Goal: Communication & Community: Answer question/provide support

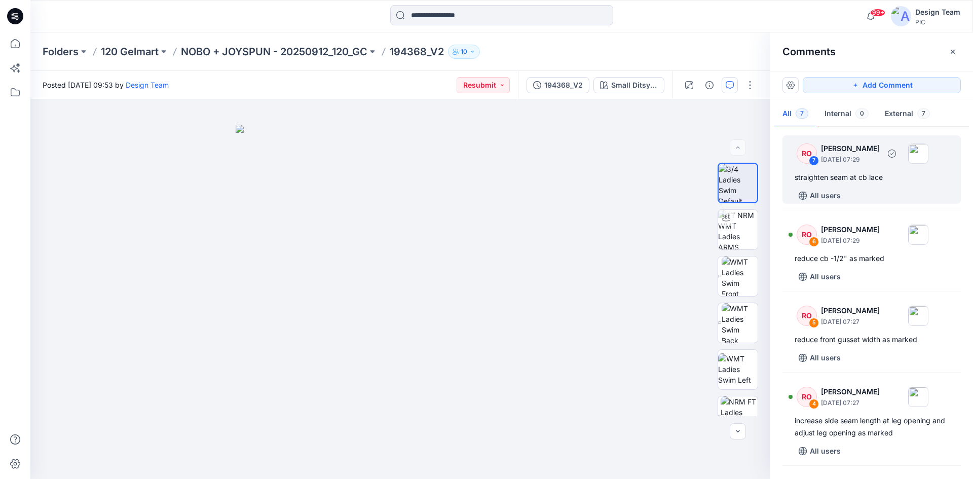
click at [857, 195] on div "All users" at bounding box center [877, 195] width 166 height 16
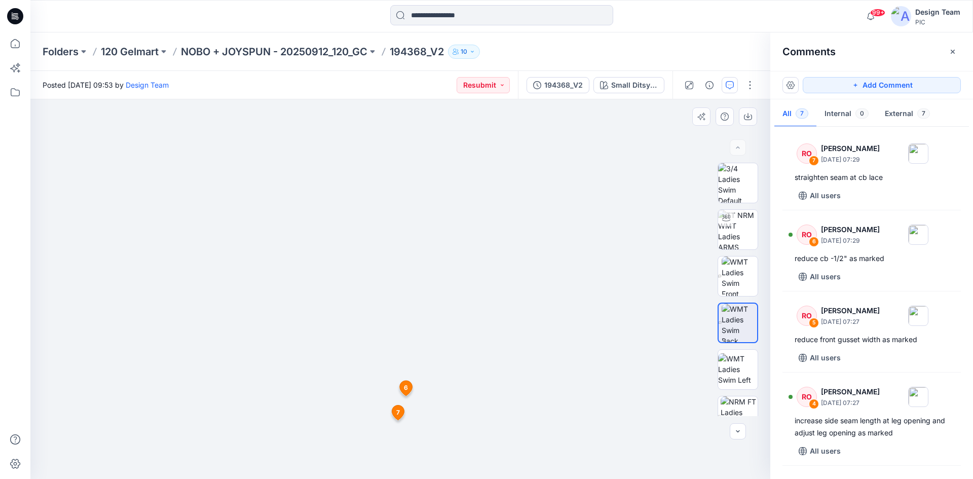
click at [397, 412] on span "7" at bounding box center [398, 412] width 4 height 9
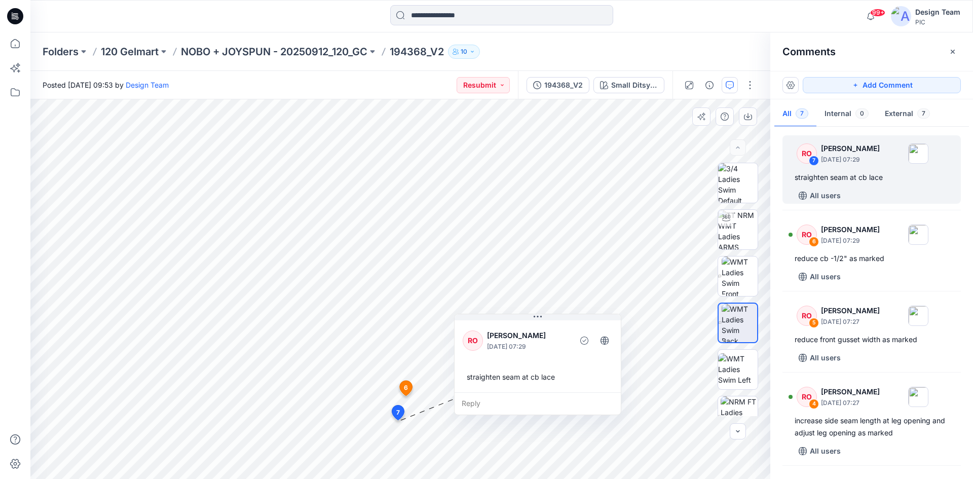
drag, startPoint x: 426, startPoint y: 436, endPoint x: 497, endPoint y: 324, distance: 132.6
click at [497, 324] on div "RO [PERSON_NAME] [DATE] 07:29 straighten seam at cb lace" at bounding box center [537, 355] width 166 height 74
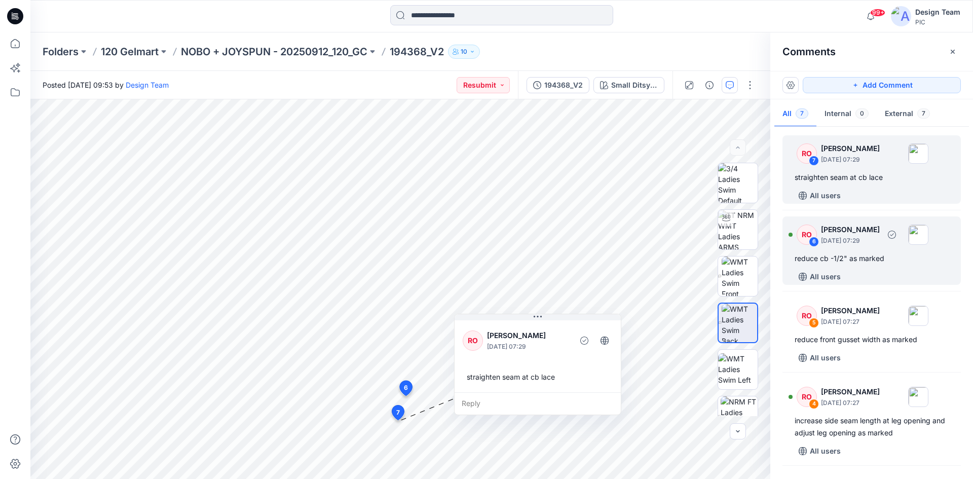
click at [874, 270] on div "All users" at bounding box center [877, 276] width 166 height 16
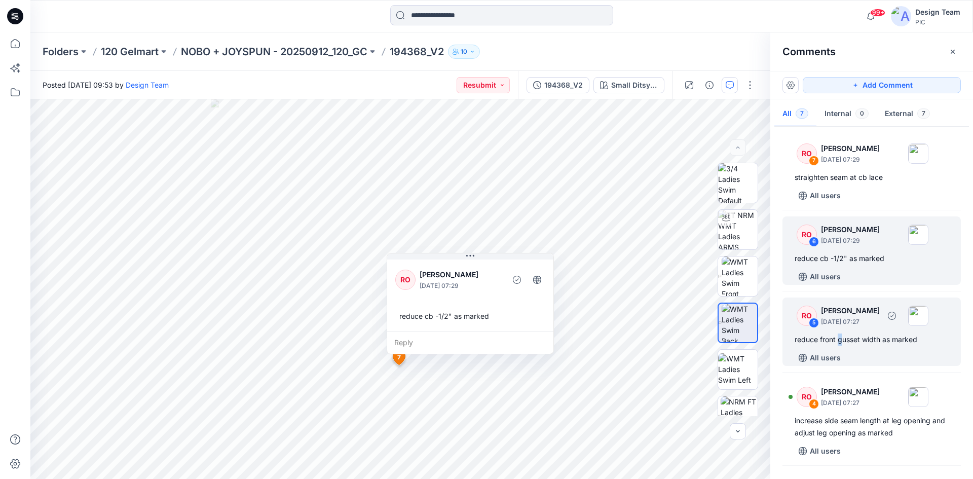
click at [839, 344] on div "reduce front gusset width as marked" at bounding box center [871, 339] width 154 height 12
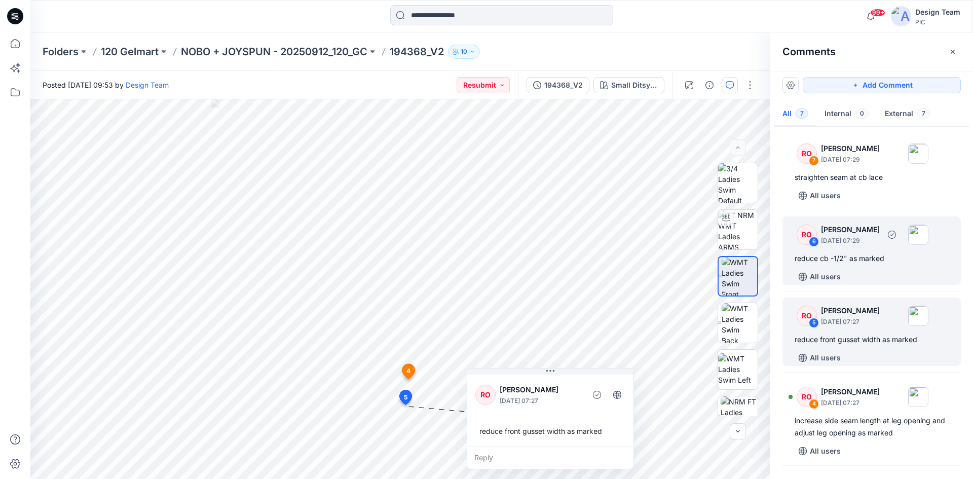
click at [890, 274] on div "All users" at bounding box center [877, 276] width 166 height 16
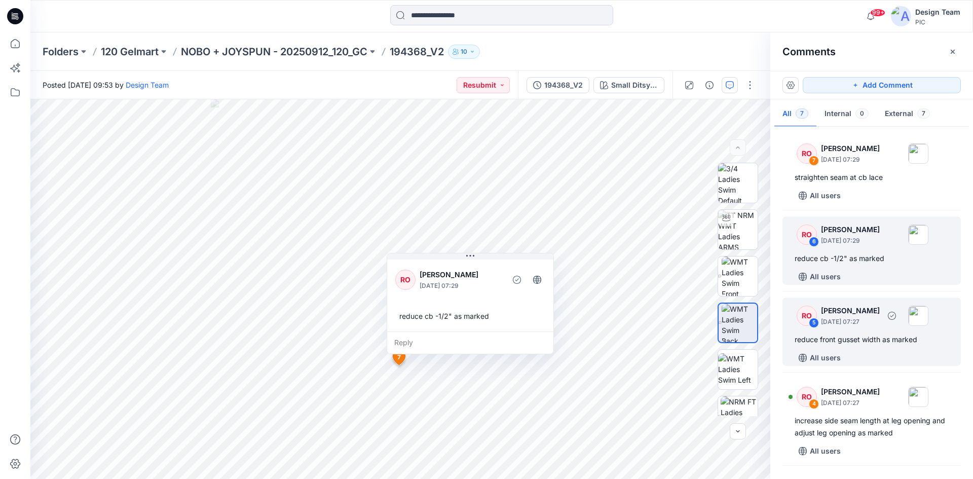
click at [819, 341] on div "reduce front gusset width as marked" at bounding box center [871, 339] width 154 height 12
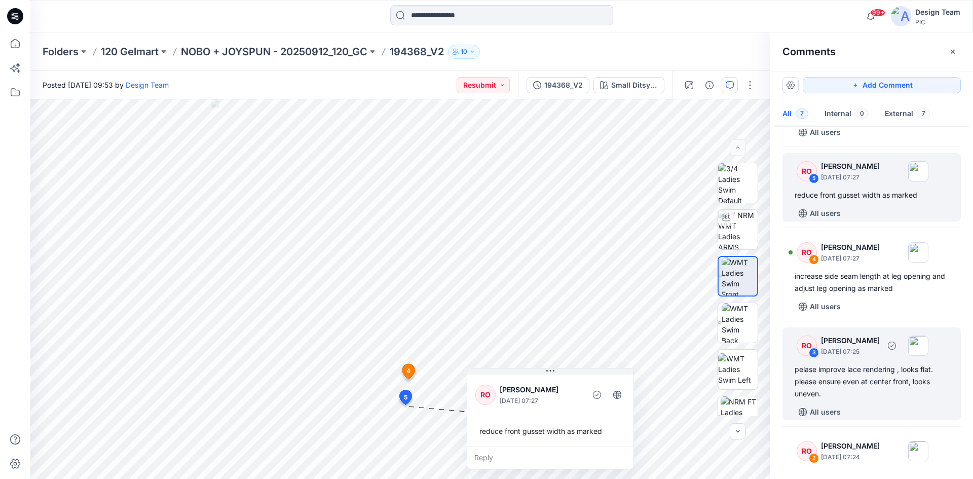
scroll to position [152, 0]
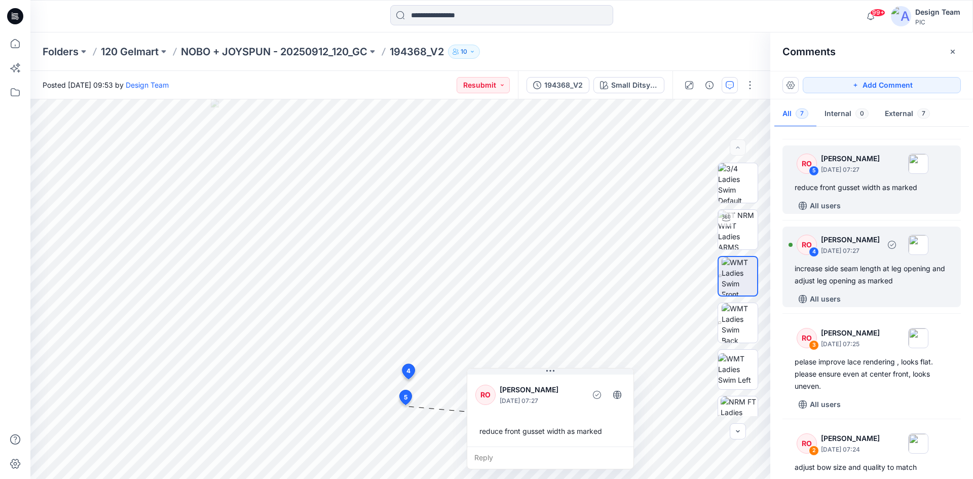
click at [848, 276] on div "increase side seam length at leg opening and adjust leg opening as marked" at bounding box center [871, 274] width 154 height 24
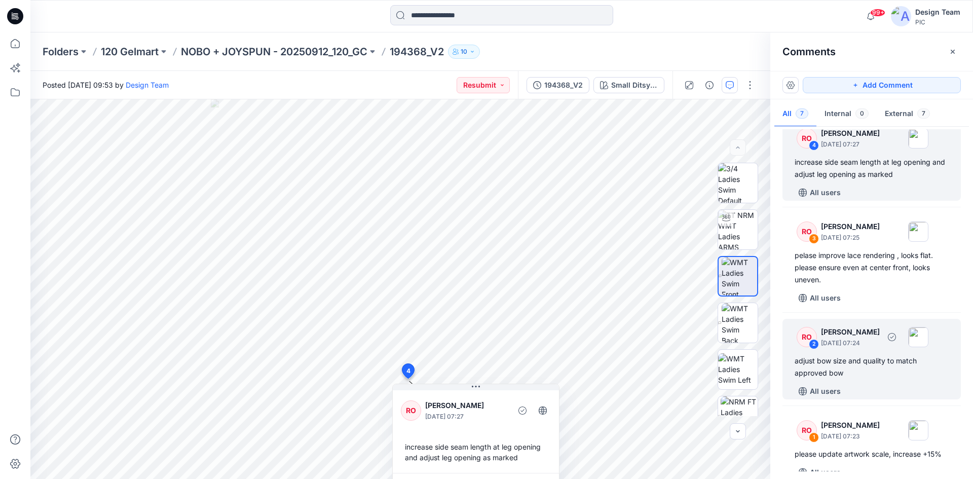
scroll to position [274, 0]
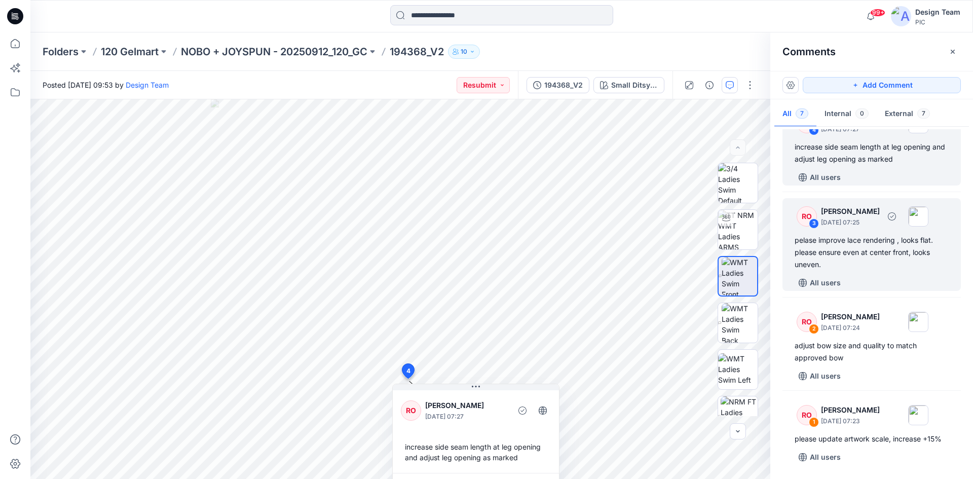
click at [835, 255] on div "pelase improve lace rendering , looks flat. please ensure even at center front,…" at bounding box center [871, 252] width 154 height 36
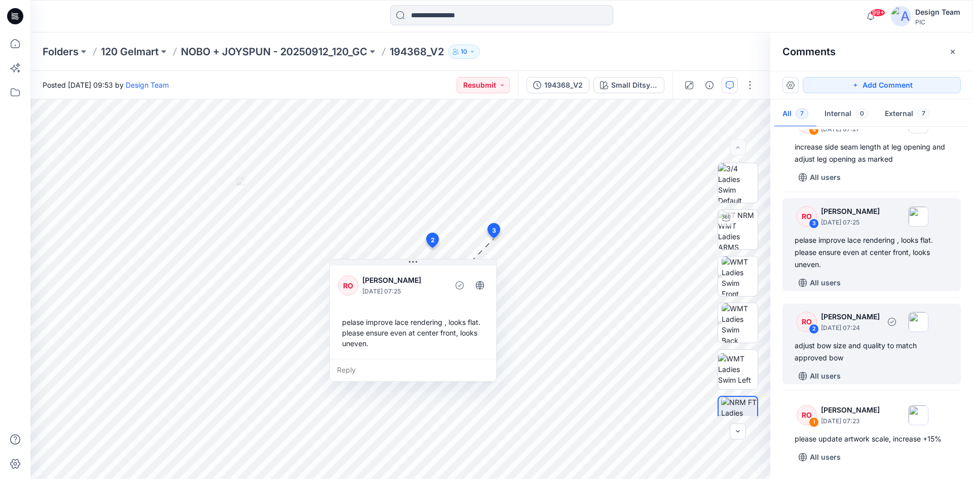
click at [862, 360] on div "adjust bow size and quality to match approved bow" at bounding box center [871, 351] width 154 height 24
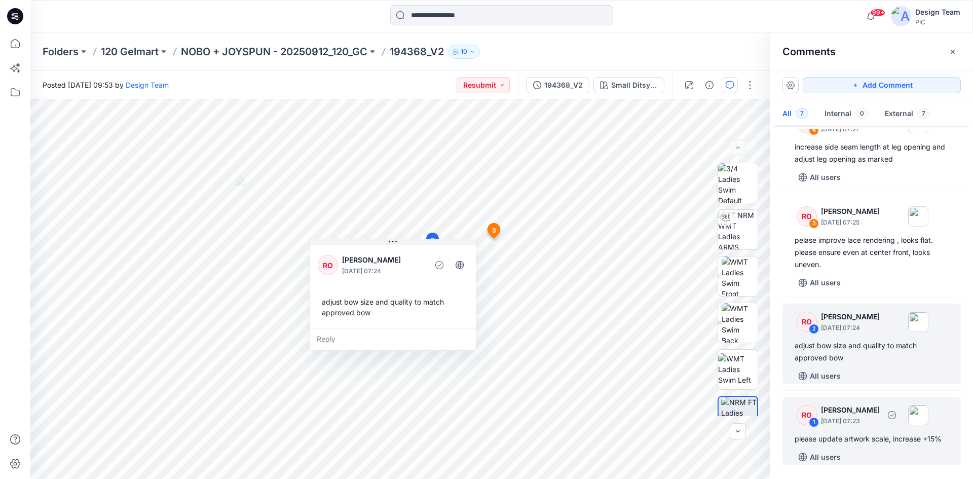
click at [860, 444] on div "please update artwork scale, increase +15%" at bounding box center [871, 439] width 154 height 12
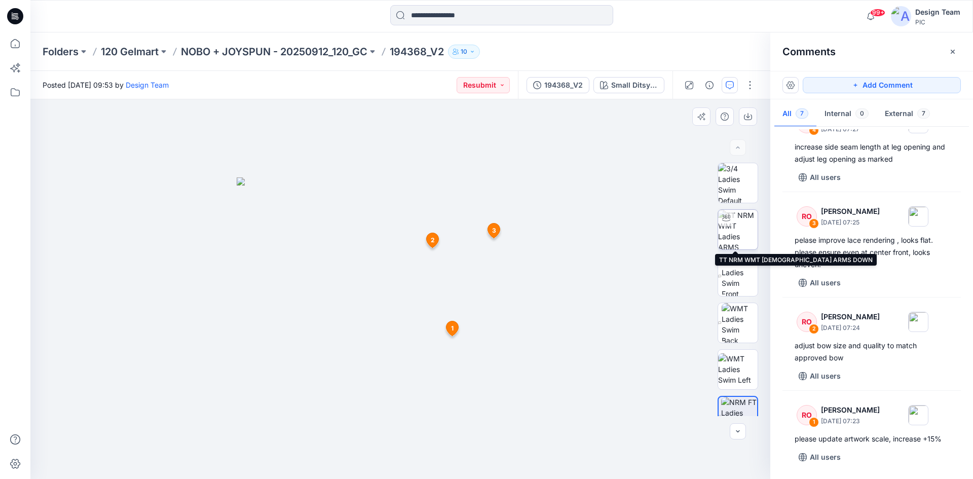
click at [729, 226] on img at bounding box center [738, 230] width 40 height 40
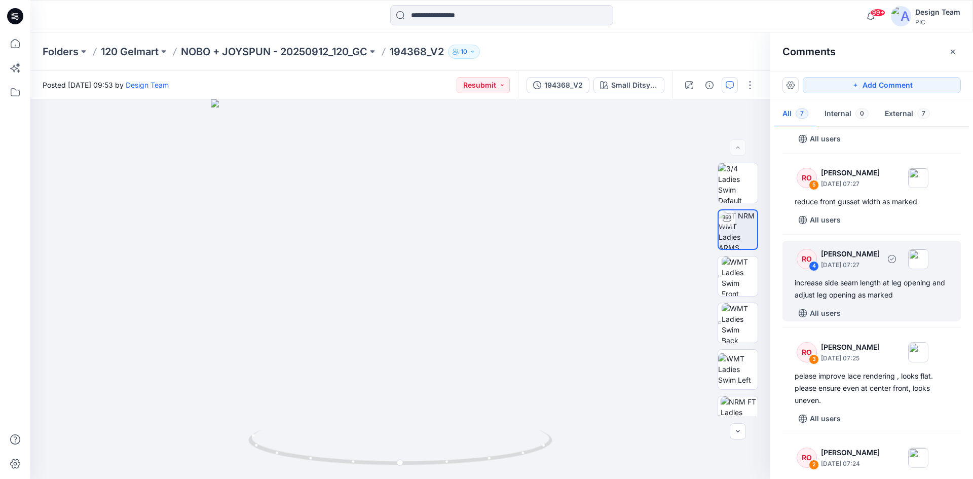
scroll to position [122, 0]
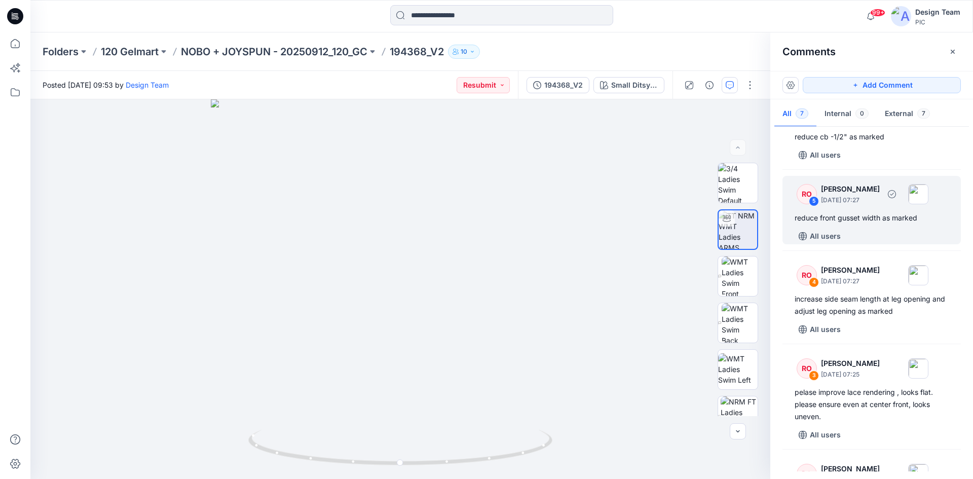
click at [858, 240] on div "All users" at bounding box center [877, 236] width 166 height 16
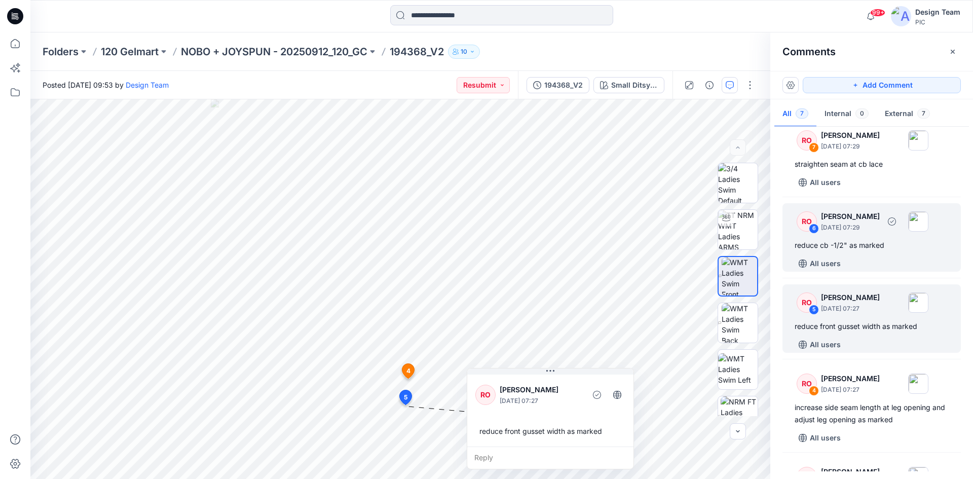
scroll to position [0, 0]
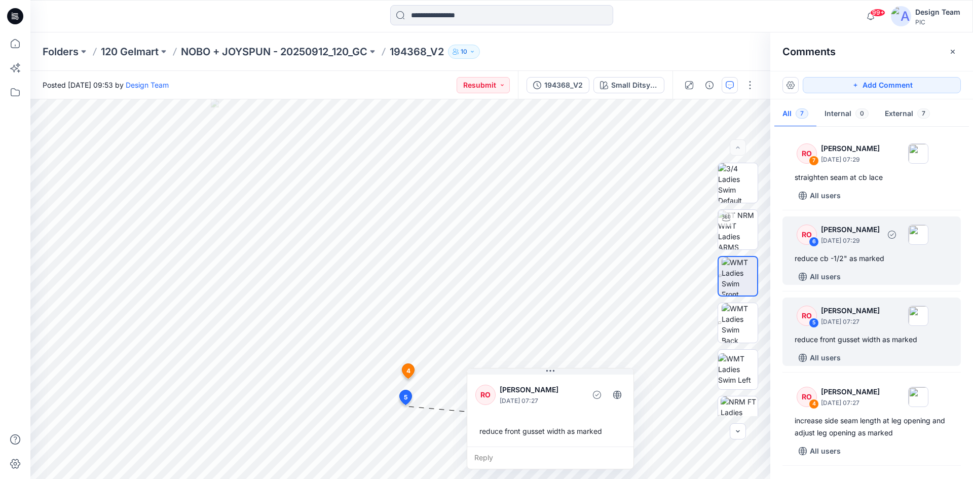
click at [866, 258] on div "reduce cb -1/2" as marked" at bounding box center [871, 258] width 154 height 12
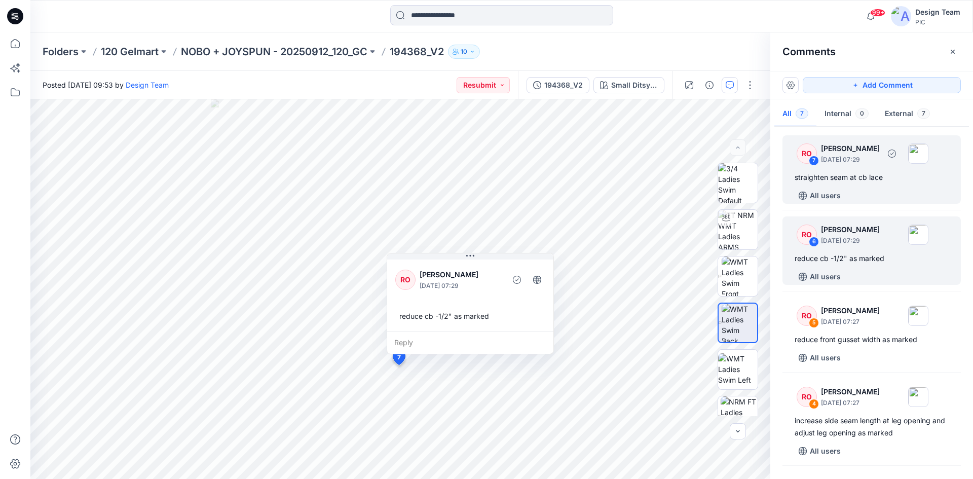
click at [860, 196] on div "All users" at bounding box center [877, 195] width 166 height 16
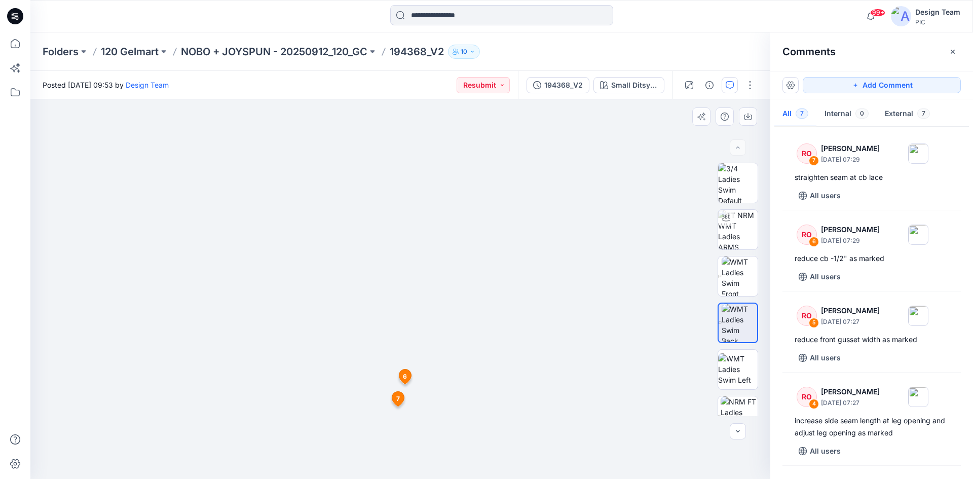
click at [398, 398] on span "7" at bounding box center [398, 398] width 4 height 9
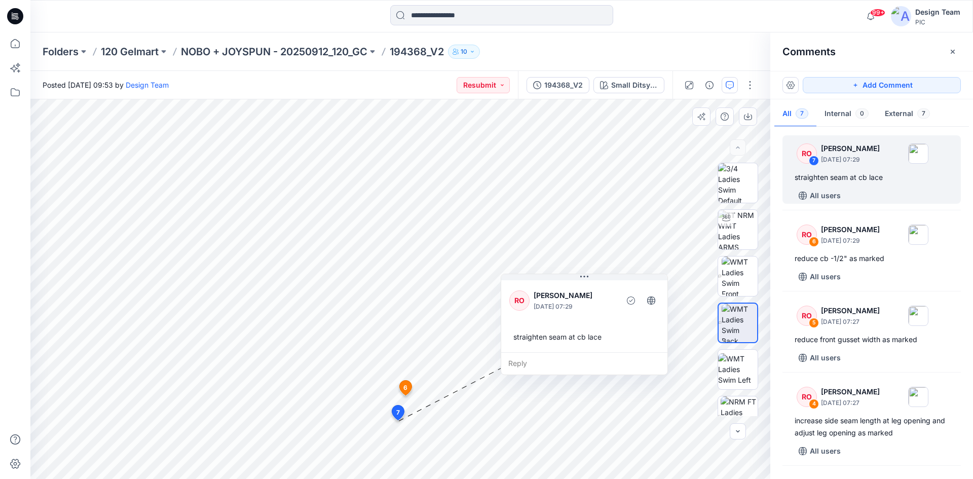
drag, startPoint x: 426, startPoint y: 437, endPoint x: 544, endPoint y: 286, distance: 191.6
click at [544, 286] on div "RO [PERSON_NAME] [DATE] 07:29" at bounding box center [584, 300] width 150 height 28
click at [406, 385] on span "6" at bounding box center [405, 387] width 4 height 9
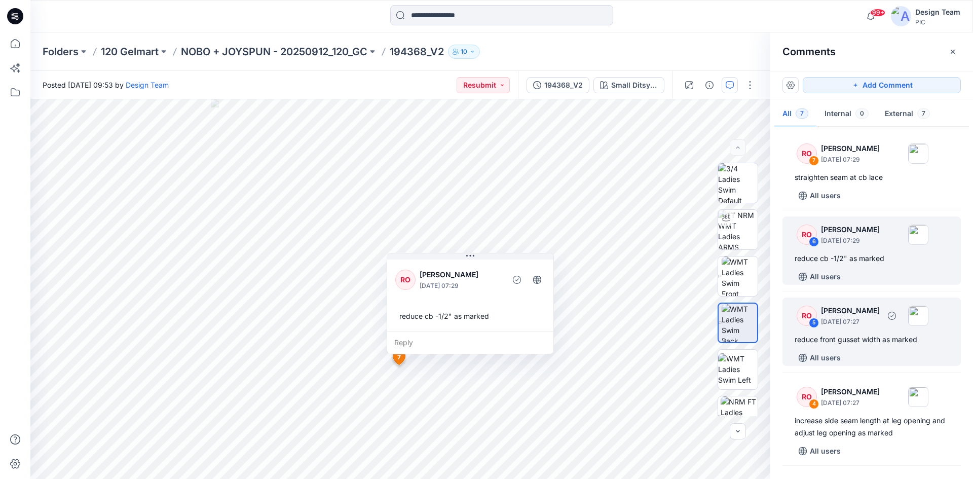
click at [858, 315] on p "[PERSON_NAME]" at bounding box center [850, 310] width 59 height 12
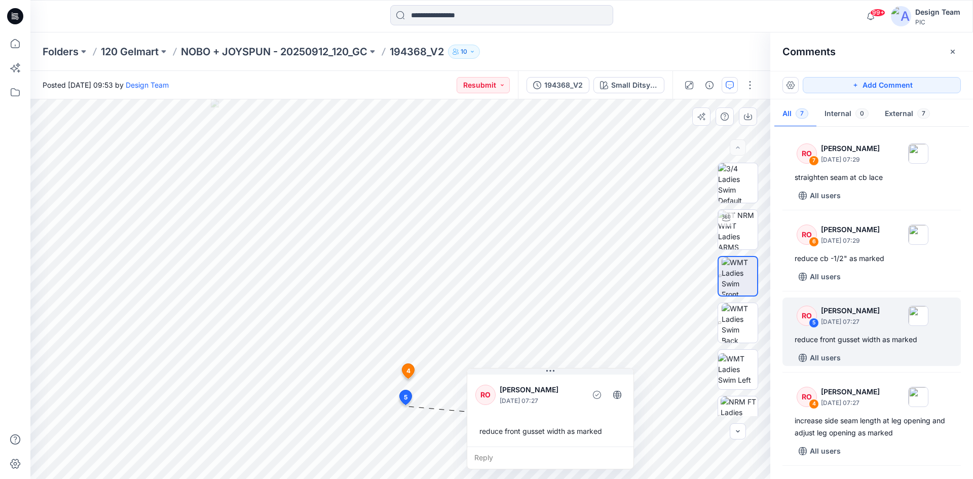
click at [406, 396] on span "5" at bounding box center [406, 397] width 4 height 9
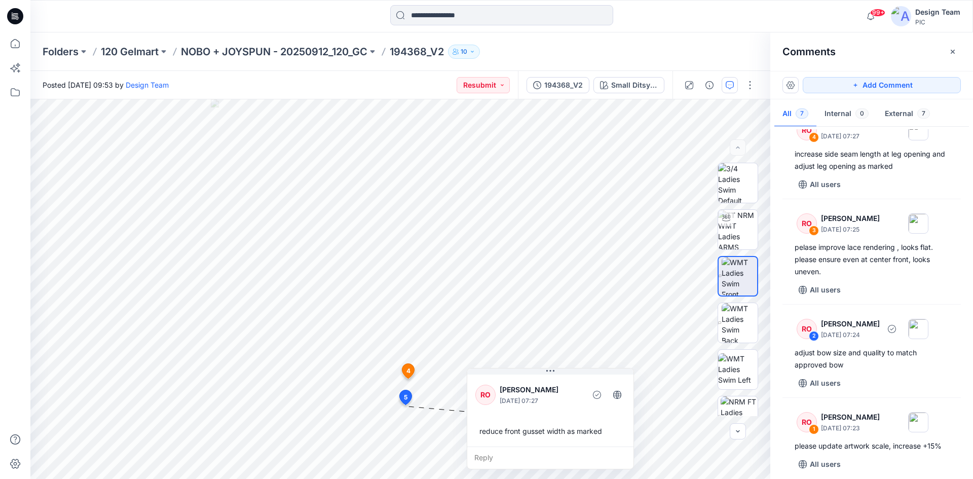
scroll to position [274, 0]
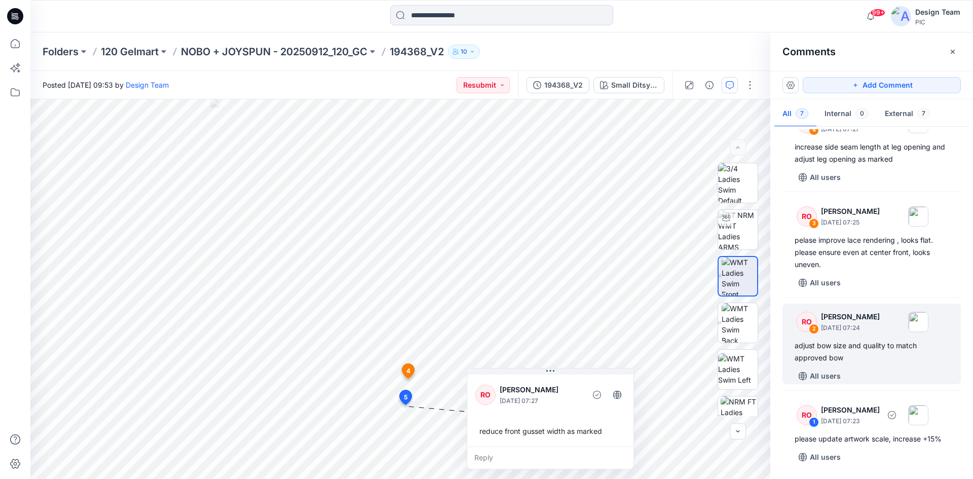
drag, startPoint x: 897, startPoint y: 433, endPoint x: 935, endPoint y: 377, distance: 67.2
click at [935, 377] on div "All users" at bounding box center [877, 376] width 166 height 16
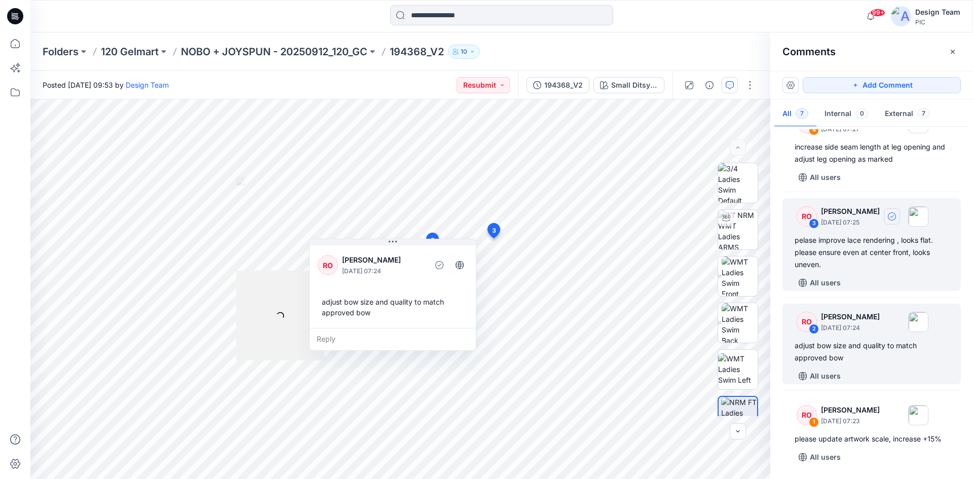
drag, startPoint x: 888, startPoint y: 259, endPoint x: 908, endPoint y: 217, distance: 46.5
click at [889, 259] on div "pelase improve lace rendering , looks flat. please ensure even at center front,…" at bounding box center [871, 252] width 154 height 36
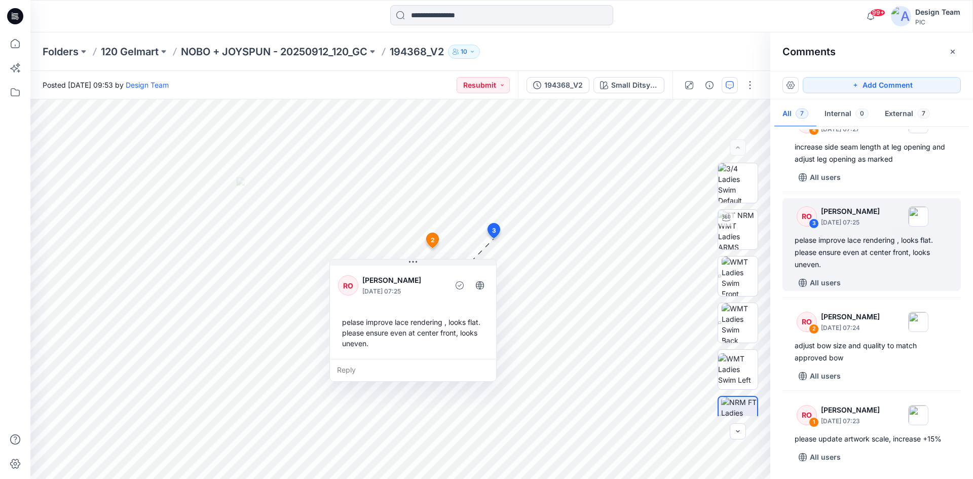
click at [905, 188] on div "RO 7 [PERSON_NAME] [DATE] 07:29 straighten seam at cb lace All users RO 6 [PERS…" at bounding box center [871, 300] width 203 height 342
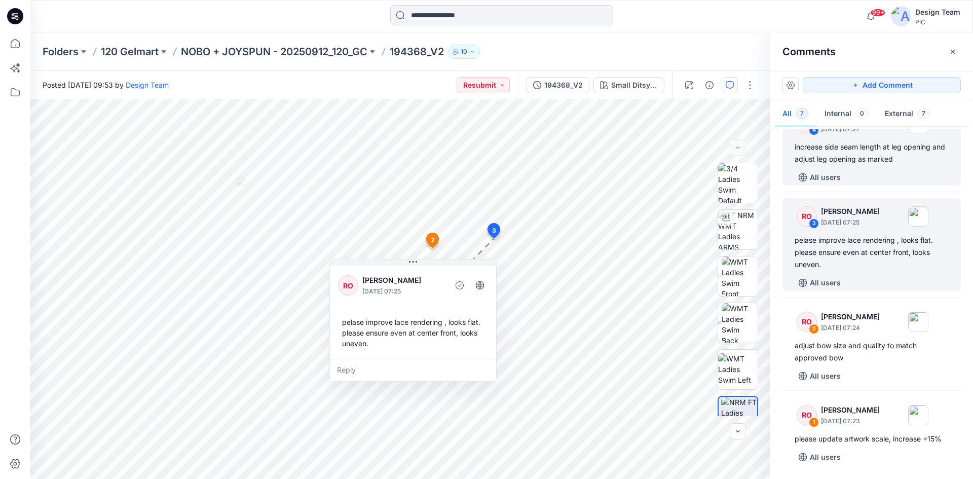
click at [908, 161] on div "increase side seam length at leg opening and adjust leg opening as marked" at bounding box center [871, 153] width 154 height 24
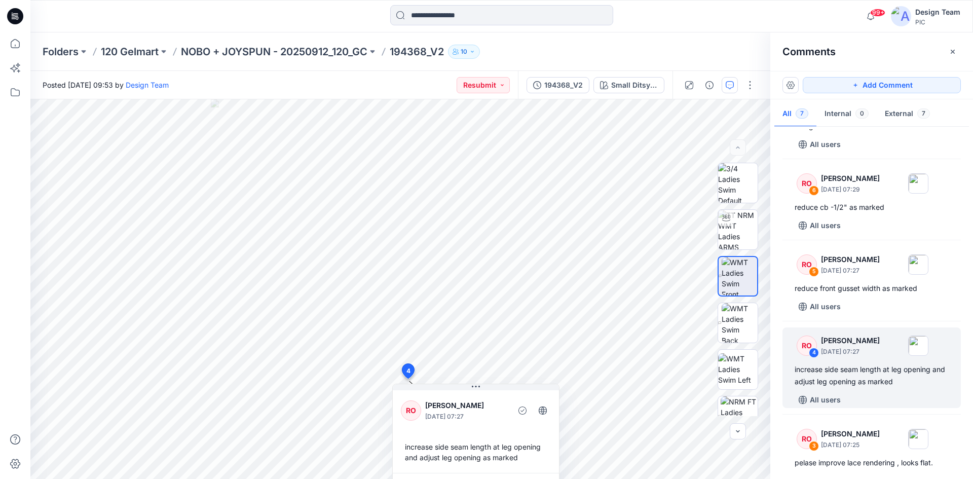
scroll to position [47, 0]
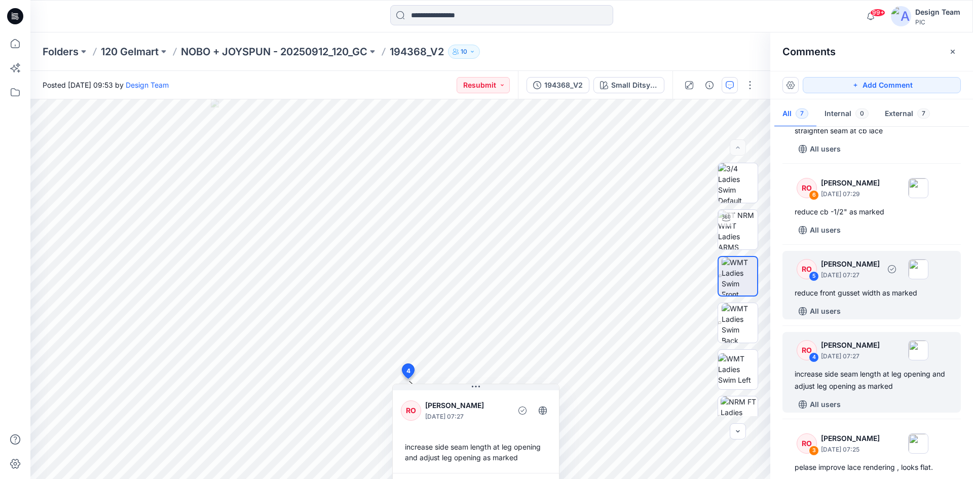
click at [890, 288] on div "reduce front gusset width as marked" at bounding box center [871, 293] width 154 height 12
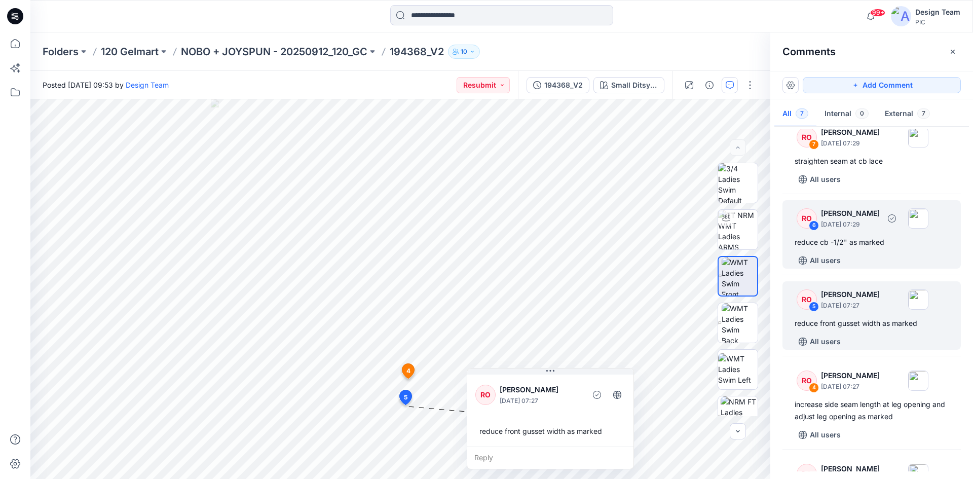
scroll to position [0, 0]
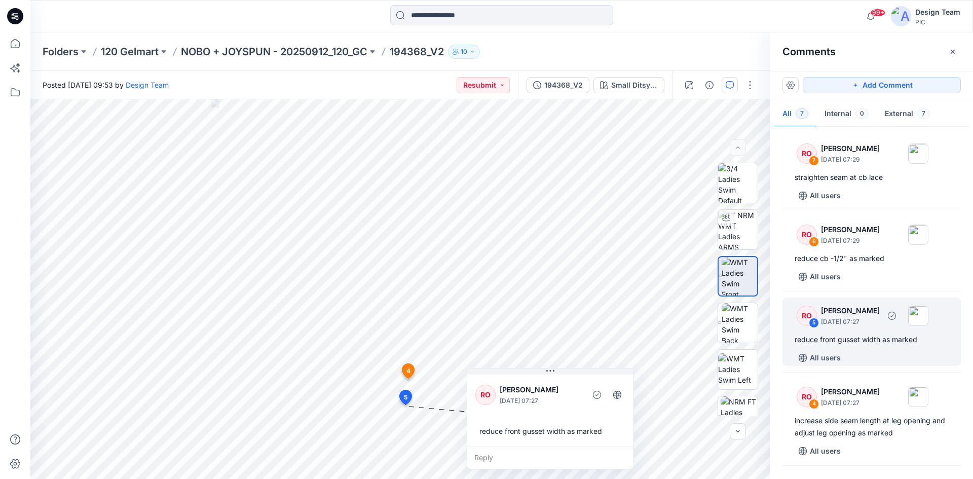
click at [890, 339] on div "reduce front gusset width as marked" at bounding box center [871, 339] width 154 height 12
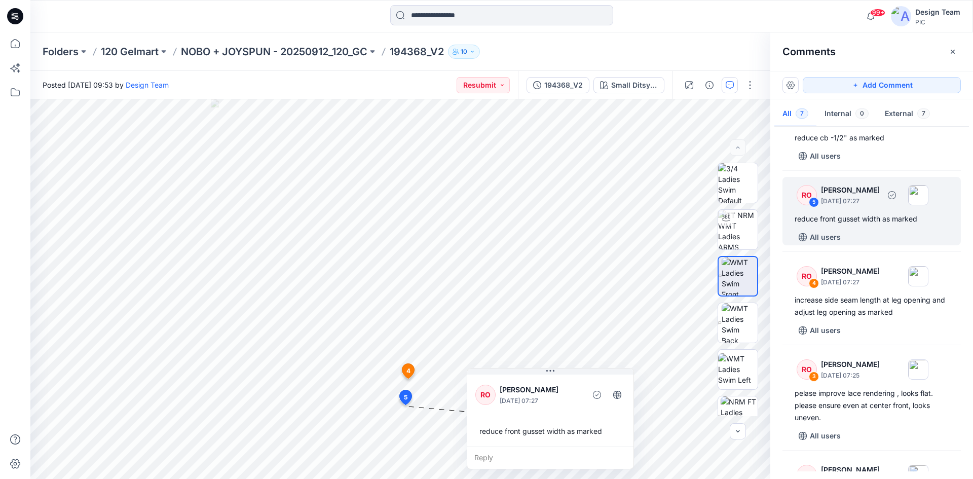
scroll to position [152, 0]
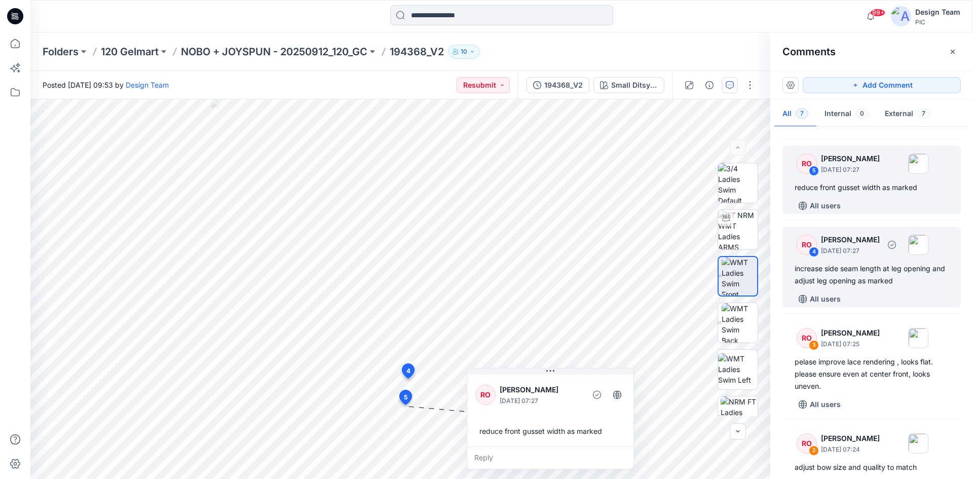
click at [892, 283] on div "increase side seam length at leg opening and adjust leg opening as marked" at bounding box center [871, 274] width 154 height 24
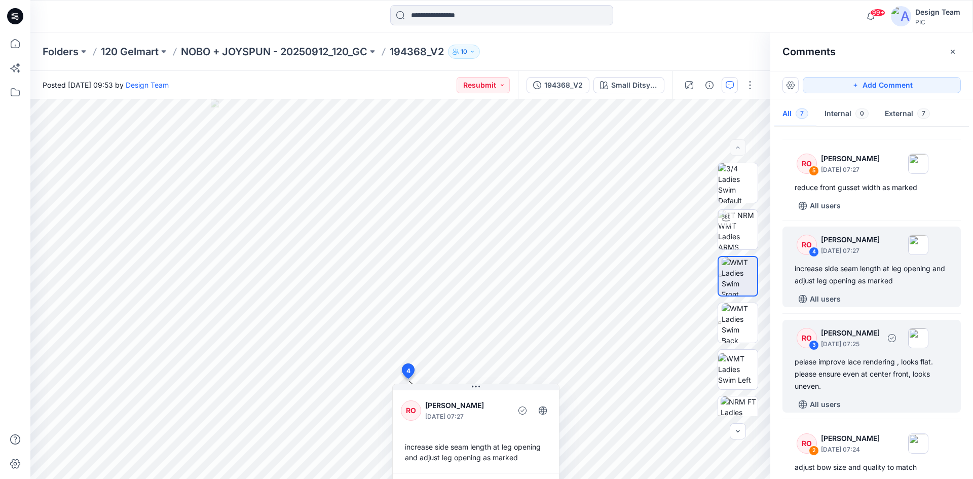
click at [862, 379] on div "pelase improve lace rendering , looks flat. please ensure even at center front,…" at bounding box center [871, 374] width 154 height 36
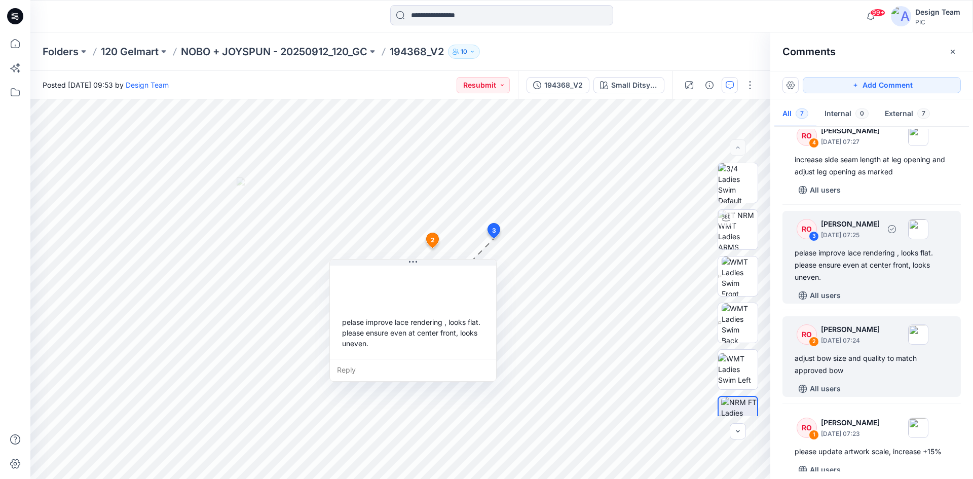
scroll to position [274, 0]
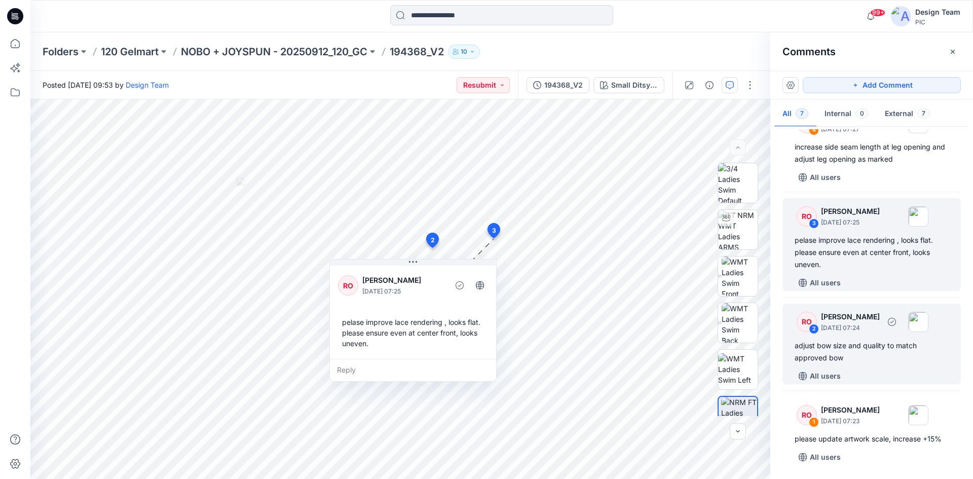
click at [872, 352] on div "adjust bow size and quality to match approved bow" at bounding box center [871, 351] width 154 height 24
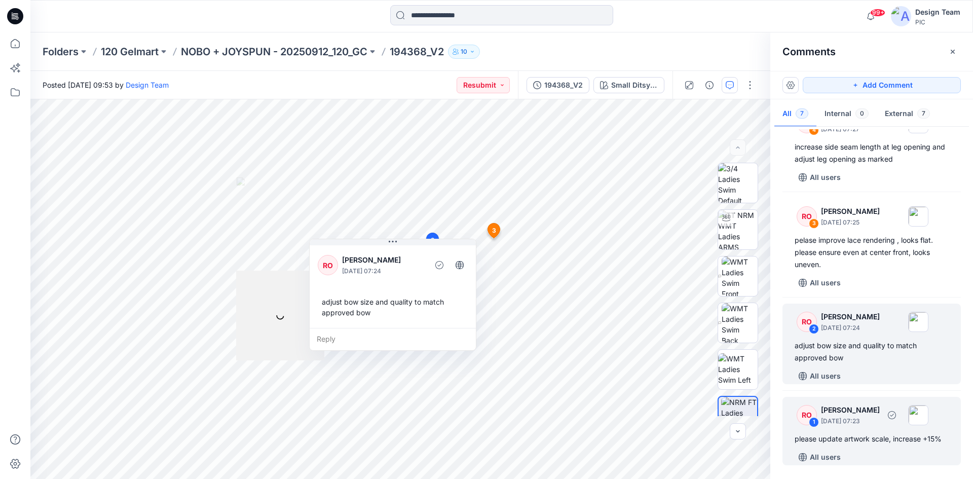
click at [872, 434] on div "please update artwork scale, increase +15%" at bounding box center [871, 439] width 154 height 12
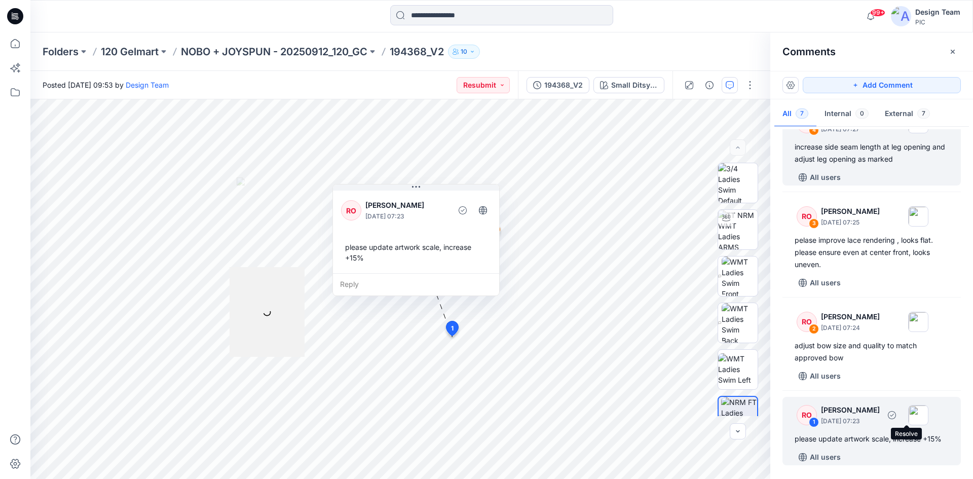
scroll to position [0, 0]
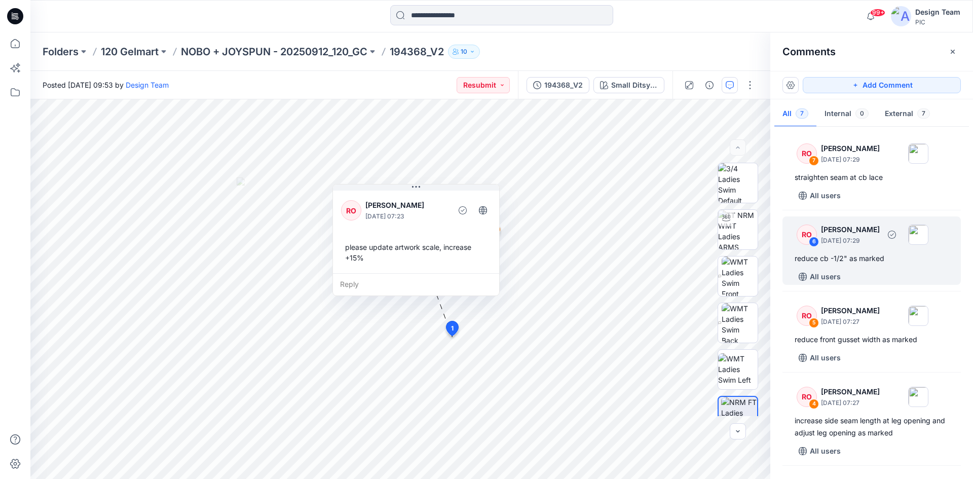
click at [859, 262] on div "reduce cb -1/2" as marked" at bounding box center [871, 258] width 154 height 12
